Goal: Task Accomplishment & Management: Complete application form

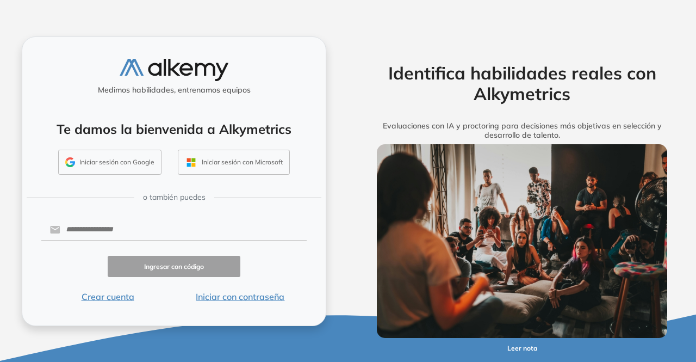
click at [170, 11] on div "Medimos habilidades, entrenamos equipos Te damos la bienvenida a Alkymetrics In…" at bounding box center [174, 181] width 348 height 362
click at [148, 168] on button "Iniciar sesión con Google" at bounding box center [109, 162] width 103 height 25
drag, startPoint x: 117, startPoint y: 163, endPoint x: 114, endPoint y: 157, distance: 6.3
click at [114, 157] on button "Iniciar sesión con Google" at bounding box center [109, 162] width 103 height 25
click at [117, 164] on button "Iniciar sesión con Google" at bounding box center [109, 162] width 103 height 25
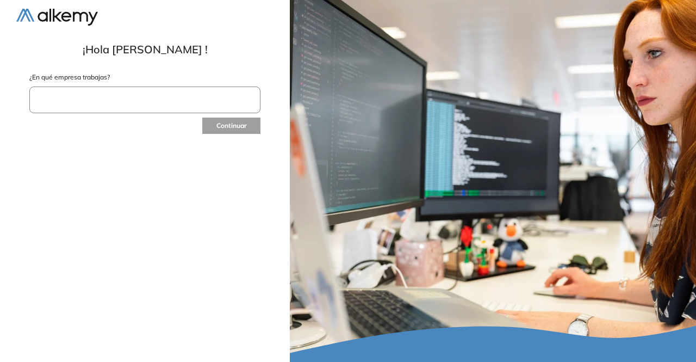
click at [72, 106] on input "text" at bounding box center [144, 99] width 231 height 27
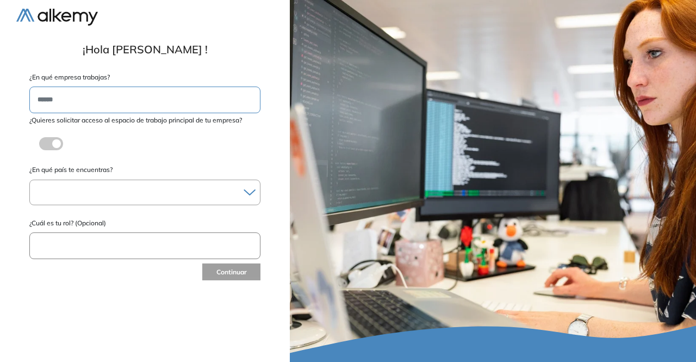
type input "******"
click at [67, 194] on div at bounding box center [145, 192] width 230 height 16
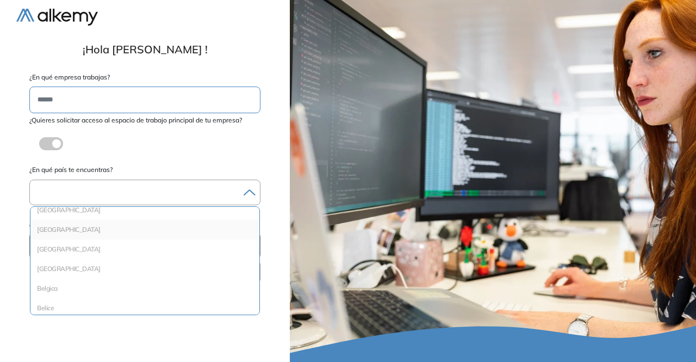
scroll to position [54, 0]
click at [60, 225] on li "Argentina" at bounding box center [145, 225] width 220 height 11
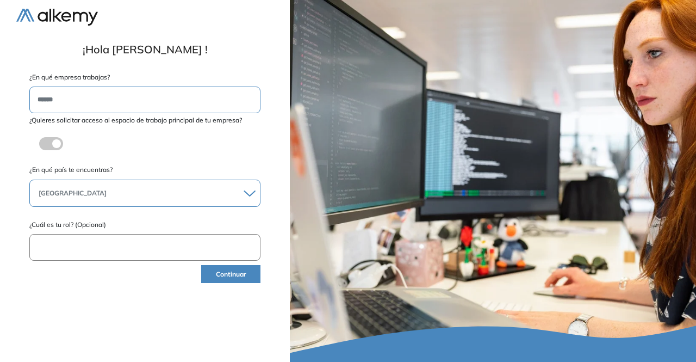
click at [103, 250] on input "text" at bounding box center [144, 247] width 231 height 27
type input "**********"
click at [225, 270] on button "Continuar" at bounding box center [230, 274] width 59 height 18
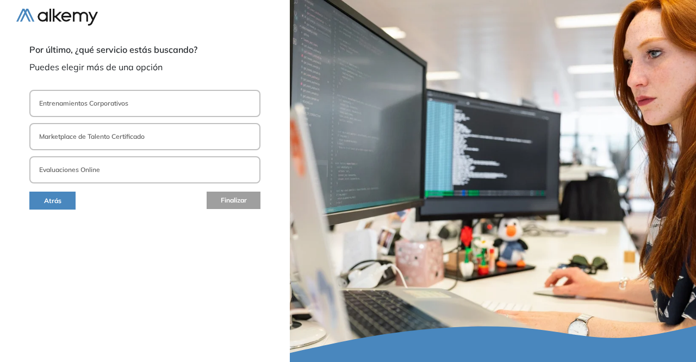
click at [48, 200] on button "Atrás" at bounding box center [52, 200] width 46 height 18
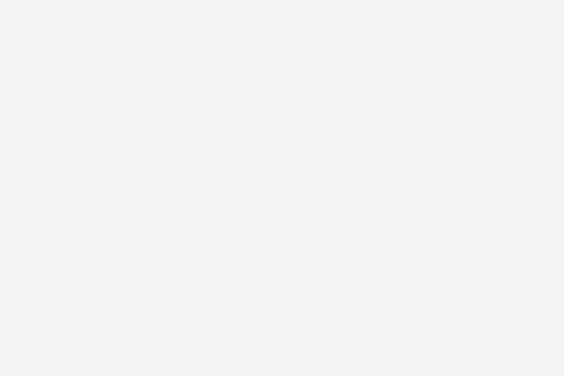
click at [240, 221] on div at bounding box center [282, 188] width 564 height 376
